Goal: Task Accomplishment & Management: Manage account settings

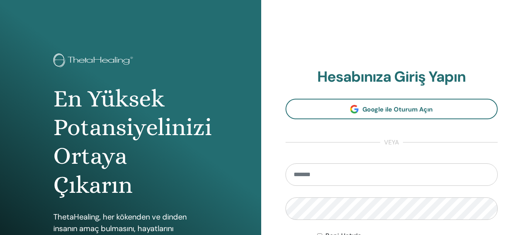
type input "**********"
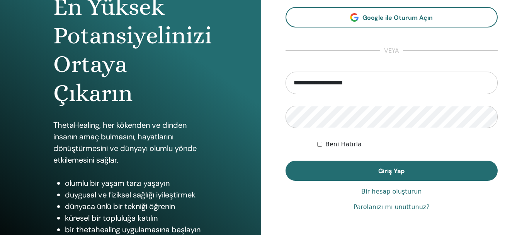
scroll to position [136, 0]
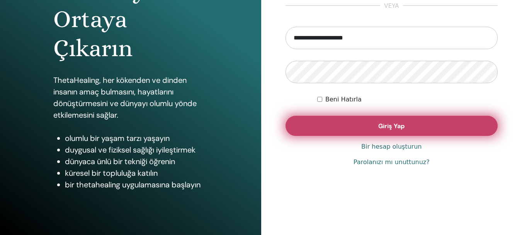
click at [418, 125] on button "Giriş Yap" at bounding box center [392, 126] width 213 height 20
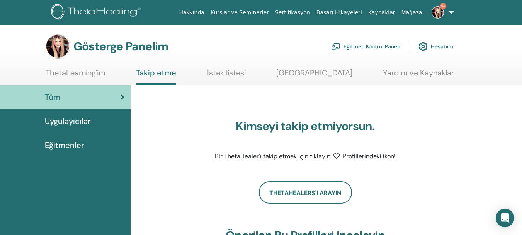
click at [452, 12] on link "9+" at bounding box center [441, 12] width 32 height 25
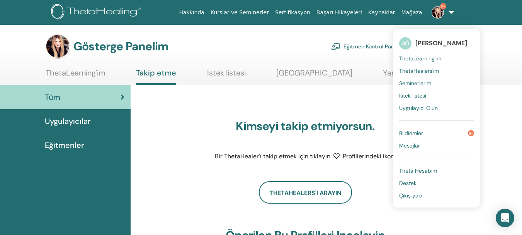
click at [413, 135] on font "Bildirimler" at bounding box center [411, 132] width 24 height 7
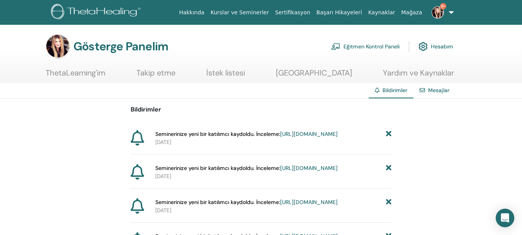
click at [286, 137] on font "https://member.thetahealing.com/instructor/seminar/378109/attendees" at bounding box center [309, 133] width 58 height 7
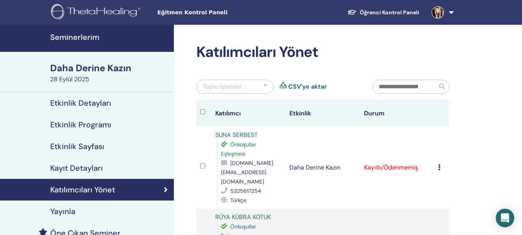
click at [83, 39] on font "Seminerlerim" at bounding box center [74, 37] width 49 height 10
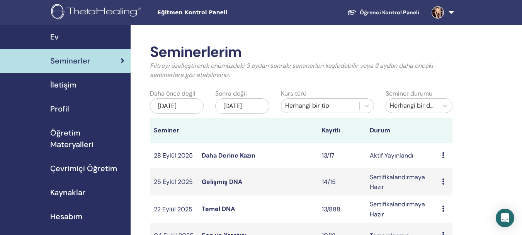
click at [221, 185] on font "Gelişmiş DNA" at bounding box center [222, 181] width 41 height 8
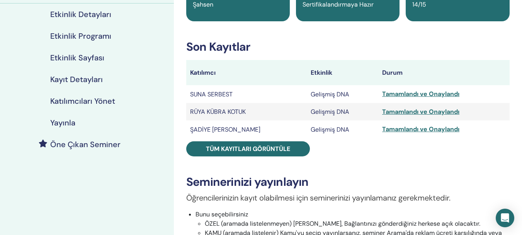
scroll to position [94, 0]
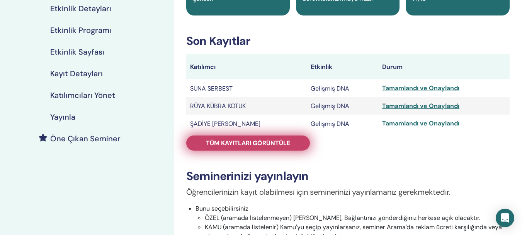
click at [293, 144] on link "Tüm kayıtları görüntüle" at bounding box center [248, 142] width 124 height 15
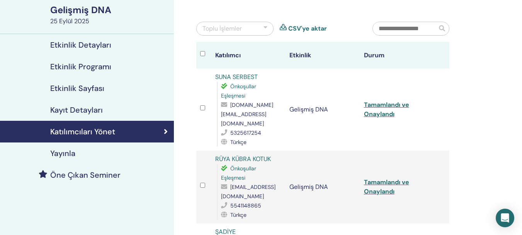
scroll to position [22, 0]
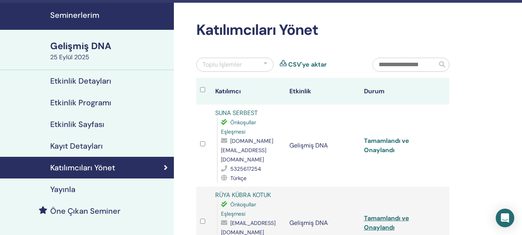
click at [378, 146] on font "Tamamlandı ve Onaylandı" at bounding box center [386, 144] width 45 height 17
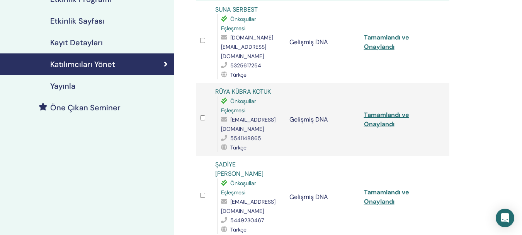
scroll to position [128, 0]
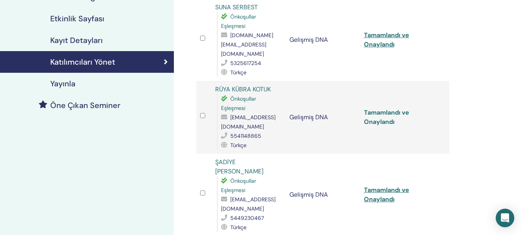
click at [381, 114] on font "Tamamlandı ve Onaylandı" at bounding box center [386, 116] width 45 height 17
click at [382, 112] on font "Tamamlandı ve Onaylandı" at bounding box center [386, 116] width 45 height 17
click at [376, 192] on font "Tamamlandı ve Onaylandı" at bounding box center [386, 193] width 45 height 17
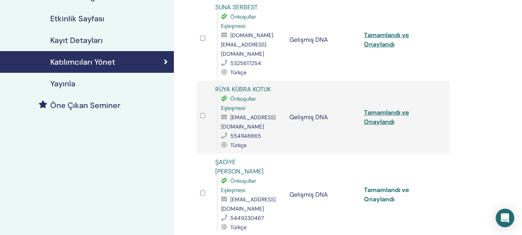
click at [376, 192] on font "Tamamlandı ve Onaylandı" at bounding box center [386, 193] width 45 height 17
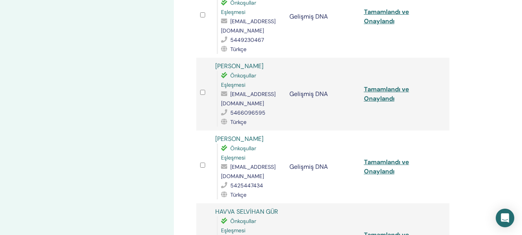
scroll to position [328, 0]
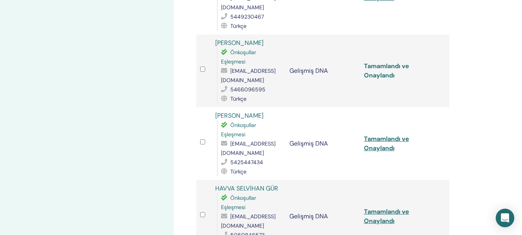
click at [378, 67] on font "Tamamlandı ve Onaylandı" at bounding box center [386, 70] width 45 height 17
click at [382, 68] on font "Tamamlandı ve Onaylandı" at bounding box center [386, 70] width 45 height 17
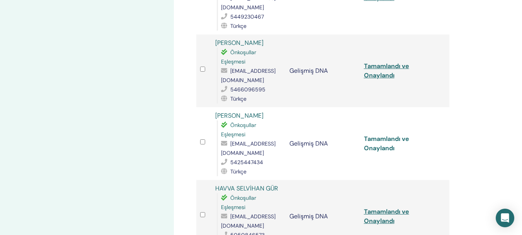
click at [379, 138] on font "Tamamlandı ve Onaylandı" at bounding box center [386, 142] width 45 height 17
click at [381, 212] on font "Tamamlandı ve Onaylandı" at bounding box center [386, 215] width 45 height 17
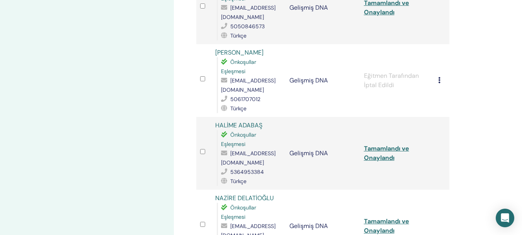
scroll to position [539, 0]
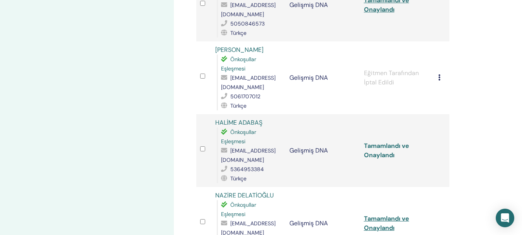
click at [380, 146] on font "Tamamlandı ve Onaylandı" at bounding box center [386, 149] width 45 height 17
click at [516, 26] on div "Katılımcıları Yönet Toplu İşlemler CSV'ye aktar Katılımcı Etkinlik Durum [PERSO…" at bounding box center [348, 123] width 348 height 1276
click at [378, 219] on font "Tamamlandı ve Onaylandı" at bounding box center [386, 222] width 45 height 17
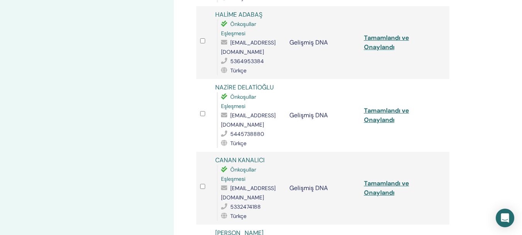
scroll to position [650, 0]
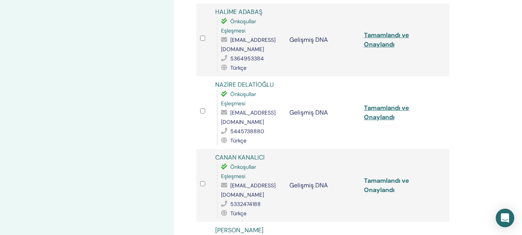
click at [376, 184] on font "Tamamlandı ve Onaylandı" at bounding box center [386, 184] width 45 height 17
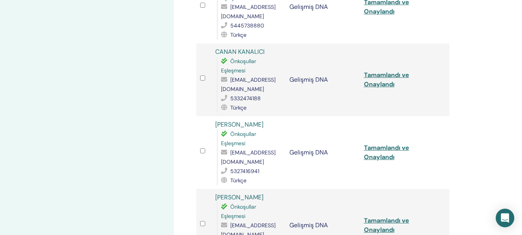
scroll to position [760, 0]
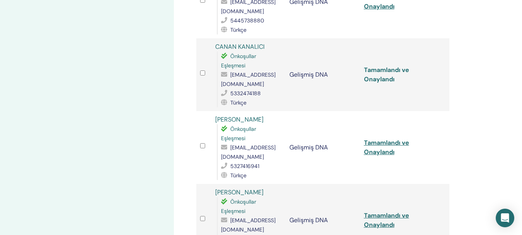
click at [379, 72] on font "Tamamlandı ve Onaylandı" at bounding box center [386, 74] width 45 height 17
click at [384, 71] on font "Tamamlandı ve Onaylandı" at bounding box center [386, 74] width 45 height 17
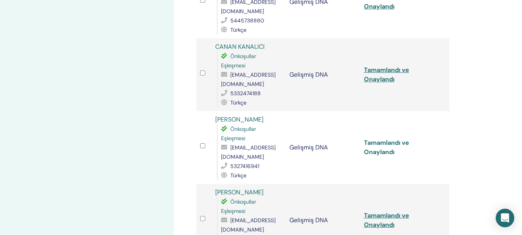
click at [376, 145] on font "Tamamlandı ve Onaylandı" at bounding box center [386, 146] width 45 height 17
click at [376, 144] on font "Tamamlandı ve Onaylandı" at bounding box center [386, 146] width 45 height 17
click at [383, 143] on font "Tamamlandı ve Onaylandı" at bounding box center [386, 146] width 45 height 17
drag, startPoint x: 383, startPoint y: 143, endPoint x: 405, endPoint y: 150, distance: 22.6
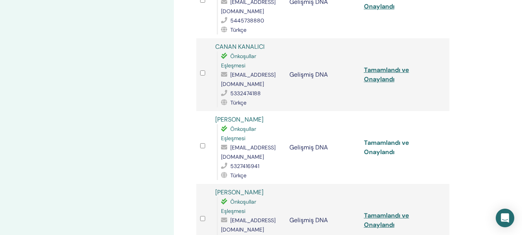
click at [383, 143] on font "Tamamlandı ve Onaylandı" at bounding box center [386, 146] width 45 height 17
click at [383, 71] on font "Tamamlandı ve Onaylandı" at bounding box center [386, 74] width 45 height 17
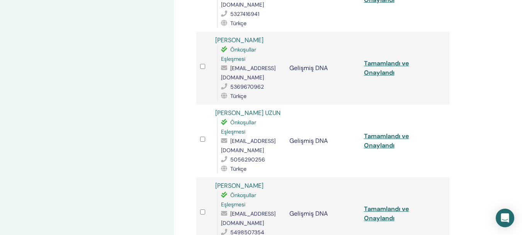
scroll to position [923, 0]
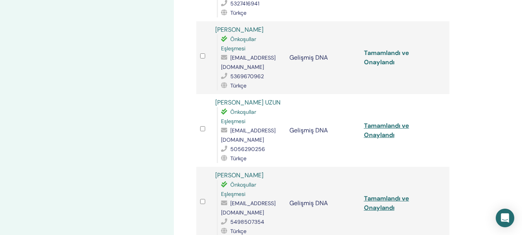
click at [375, 54] on font "Tamamlandı ve Onaylandı" at bounding box center [386, 57] width 45 height 17
click at [386, 54] on font "Tamamlandı ve Onaylandı" at bounding box center [386, 57] width 45 height 17
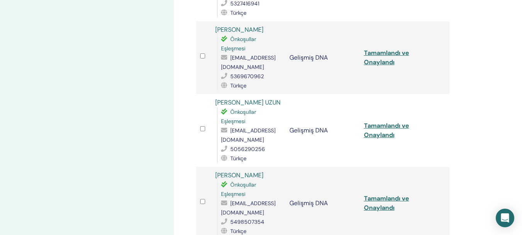
click at [383, 55] on font "Tamamlandı ve Onaylandı" at bounding box center [386, 57] width 45 height 17
click at [377, 129] on font "Tamamlandı ve Onaylandı" at bounding box center [386, 129] width 45 height 17
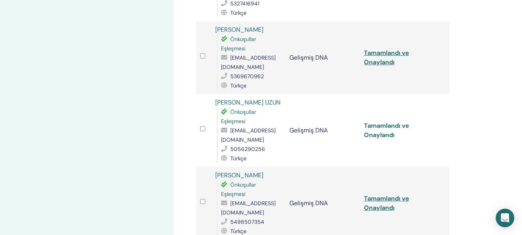
click at [377, 129] on font "Tamamlandı ve Onaylandı" at bounding box center [386, 129] width 45 height 17
click at [380, 54] on font "Tamamlandı ve Onaylandı" at bounding box center [386, 57] width 45 height 17
click at [379, 126] on font "Tamamlandı ve Onaylandı" at bounding box center [386, 129] width 45 height 17
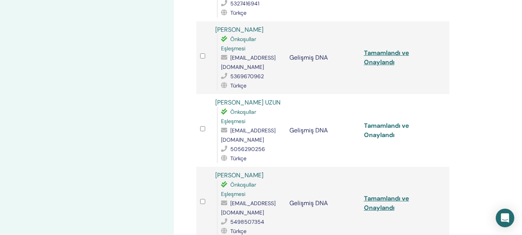
click at [379, 126] on font "Tamamlandı ve Onaylandı" at bounding box center [386, 129] width 45 height 17
click at [373, 200] on font "Tamamlandı ve Onaylandı" at bounding box center [386, 202] width 45 height 17
click at [373, 201] on font "Tamamlandı ve Onaylandı" at bounding box center [386, 202] width 45 height 17
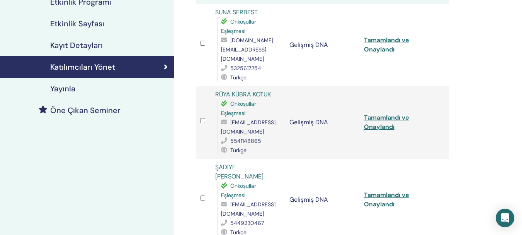
scroll to position [0, 0]
